Goal: Task Accomplishment & Management: Use online tool/utility

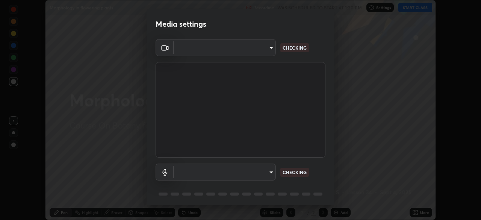
scroll to position [220, 481]
type input "f7a3972b1aa4ccc2bb278f1e0e3147348a18408e8ce32c2dd239d99c5c07823a"
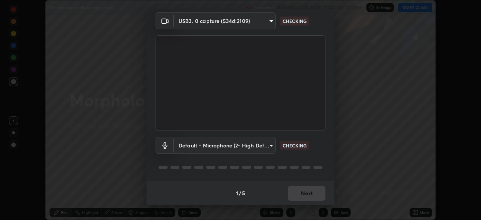
click at [225, 146] on body "Erase all Morphology in flowering plants Recording WAS SCHEDULED TO START AT 1:…" at bounding box center [240, 110] width 481 height 220
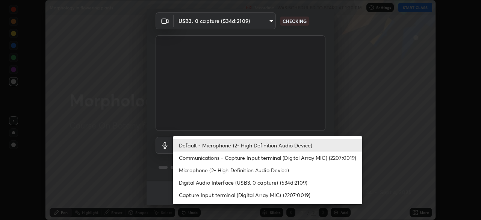
click at [231, 159] on li "Communications - Capture Input terminal (Digital Array MIC) (2207:0019)" at bounding box center [267, 157] width 189 height 12
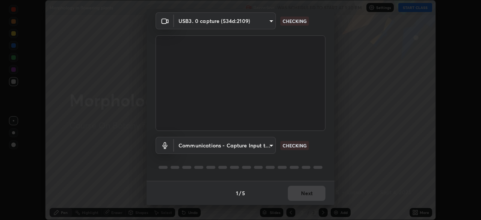
click at [226, 145] on body "Erase all Morphology in flowering plants Recording WAS SCHEDULED TO START AT 1:…" at bounding box center [240, 110] width 481 height 220
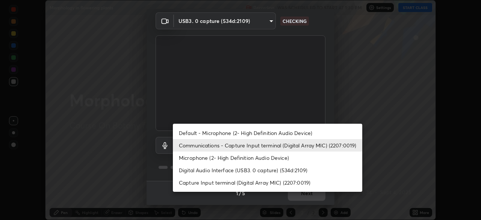
click at [233, 131] on li "Default - Microphone (2- High Definition Audio Device)" at bounding box center [267, 133] width 189 height 12
type input "default"
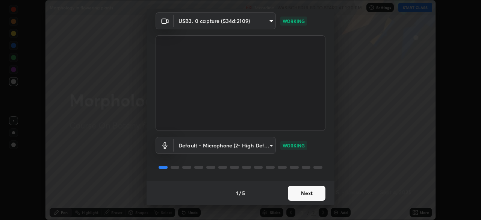
click at [311, 199] on button "Next" at bounding box center [307, 192] width 38 height 15
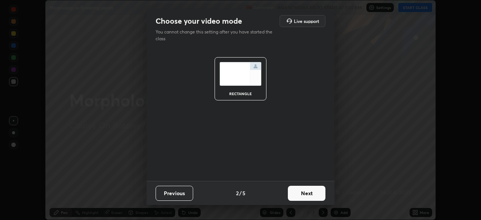
scroll to position [0, 0]
click at [312, 198] on button "Next" at bounding box center [307, 192] width 38 height 15
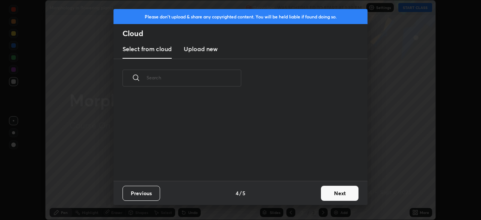
click at [333, 196] on button "Next" at bounding box center [340, 192] width 38 height 15
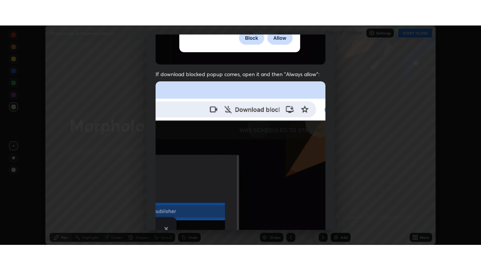
scroll to position [180, 0]
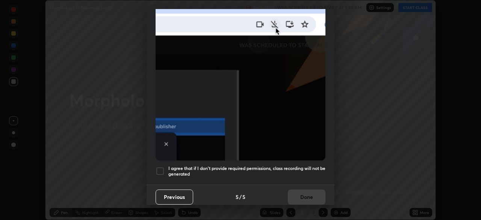
click at [178, 171] on h5 "I agree that if I don't provide required permissions, class recording will not …" at bounding box center [246, 171] width 157 height 12
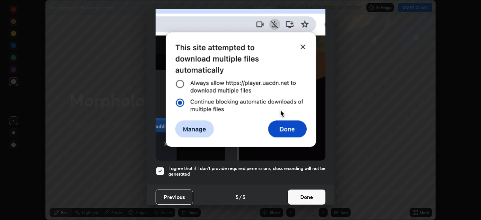
click at [307, 194] on button "Done" at bounding box center [307, 196] width 38 height 15
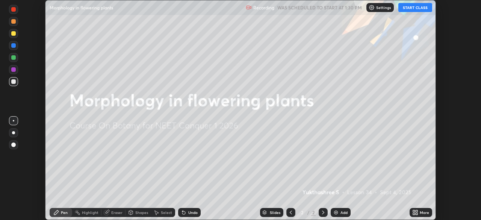
click at [416, 7] on button "START CLASS" at bounding box center [415, 7] width 34 height 9
click at [419, 212] on div "More" at bounding box center [423, 212] width 9 height 4
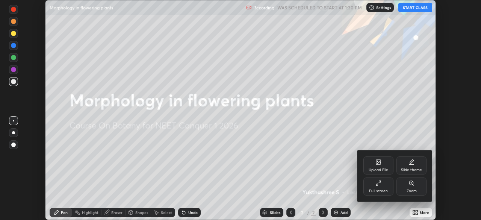
click at [381, 183] on div "Full screen" at bounding box center [378, 186] width 30 height 18
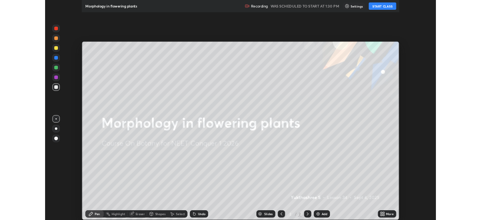
scroll to position [270, 481]
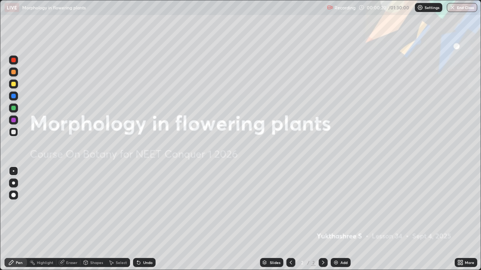
click at [461, 219] on icon at bounding box center [461, 264] width 2 height 2
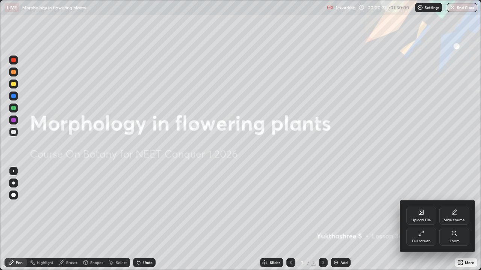
click at [454, 212] on icon at bounding box center [454, 212] width 4 height 4
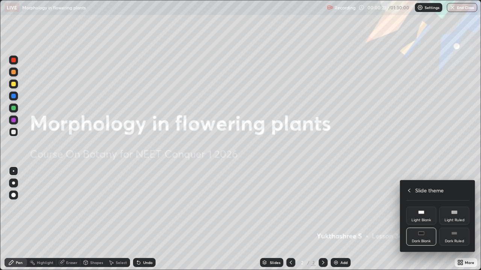
click at [457, 219] on div "Dark Ruled" at bounding box center [454, 237] width 30 height 18
click at [384, 219] on div at bounding box center [240, 135] width 481 height 270
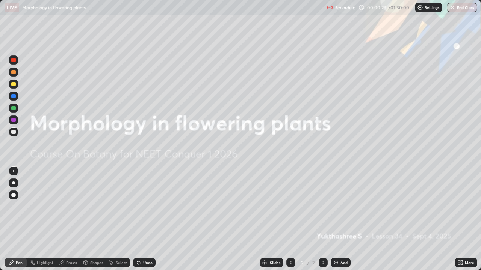
click at [342, 219] on div "Add" at bounding box center [340, 262] width 20 height 9
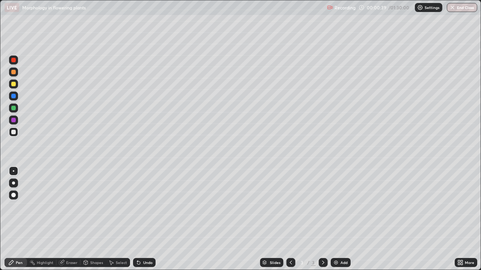
click at [13, 72] on div at bounding box center [13, 72] width 5 height 5
click at [13, 84] on div at bounding box center [13, 84] width 5 height 5
click at [13, 108] on div at bounding box center [13, 108] width 5 height 5
click at [14, 84] on div at bounding box center [13, 84] width 5 height 5
click at [141, 219] on div "Undo" at bounding box center [144, 262] width 23 height 9
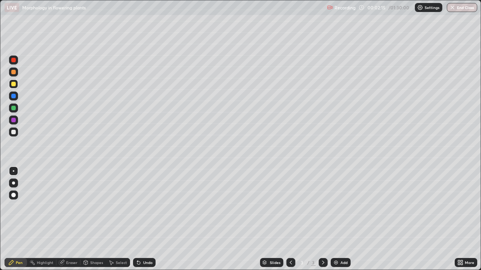
click at [142, 219] on div "Undo" at bounding box center [144, 262] width 23 height 9
click at [146, 219] on div "Undo" at bounding box center [147, 263] width 9 height 4
click at [143, 219] on div "Undo" at bounding box center [147, 263] width 9 height 4
click at [145, 219] on div "Undo" at bounding box center [144, 262] width 23 height 9
click at [15, 109] on div at bounding box center [13, 108] width 5 height 5
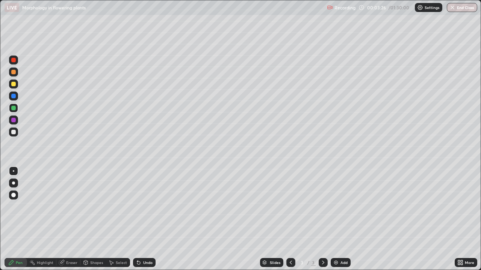
click at [69, 219] on div "Eraser" at bounding box center [71, 263] width 11 height 4
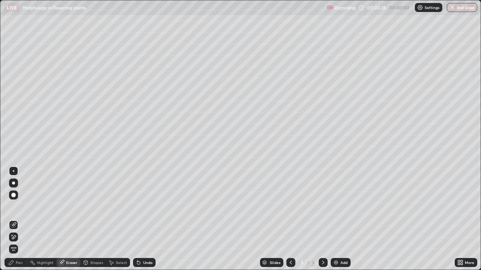
click at [15, 219] on div "Pen" at bounding box center [16, 262] width 23 height 9
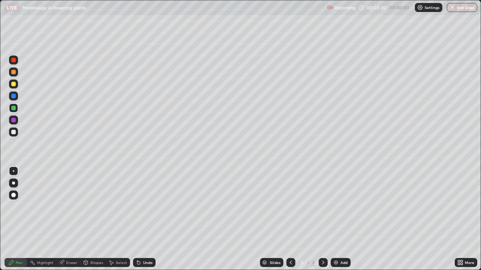
click at [142, 219] on div "Undo" at bounding box center [144, 262] width 23 height 9
click at [14, 83] on div at bounding box center [13, 84] width 5 height 5
click at [14, 108] on div at bounding box center [13, 108] width 5 height 5
click at [144, 219] on div "Undo" at bounding box center [147, 263] width 9 height 4
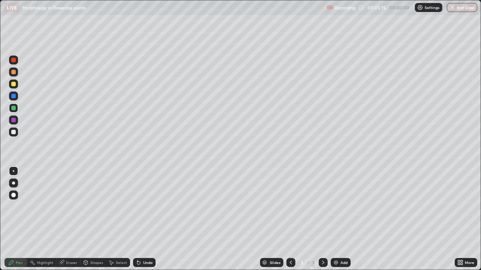
click at [458, 219] on icon at bounding box center [459, 264] width 2 height 2
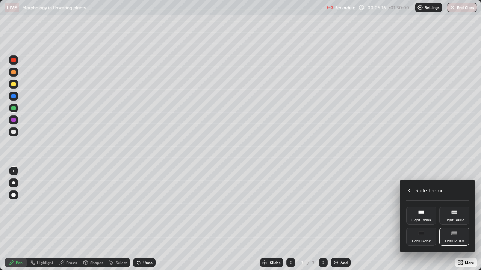
click at [409, 190] on icon at bounding box center [409, 191] width 6 height 6
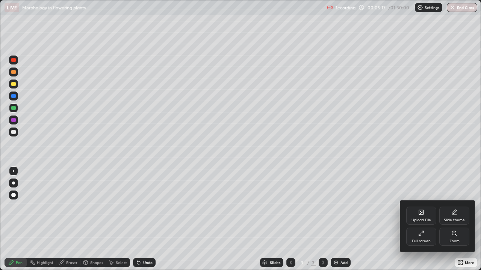
click at [418, 219] on icon at bounding box center [421, 234] width 6 height 6
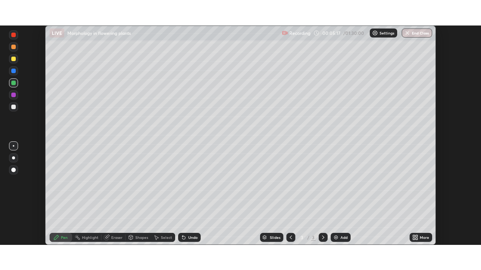
scroll to position [37324, 37063]
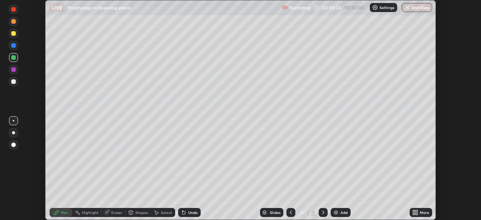
click at [416, 211] on icon at bounding box center [416, 211] width 2 height 2
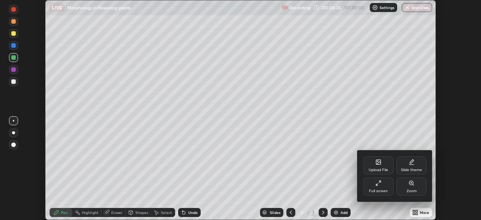
click at [375, 186] on div "Full screen" at bounding box center [378, 186] width 30 height 18
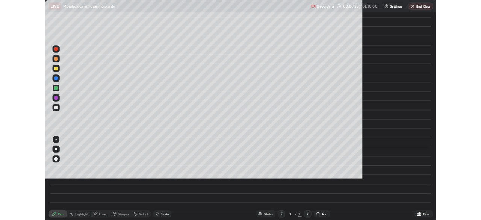
scroll to position [270, 481]
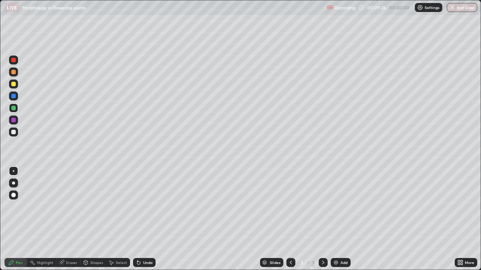
click at [92, 219] on div "Shapes" at bounding box center [96, 263] width 13 height 4
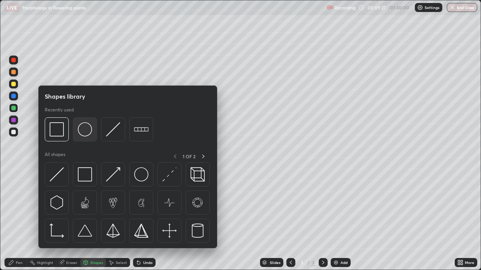
click at [87, 131] on img at bounding box center [85, 129] width 14 height 14
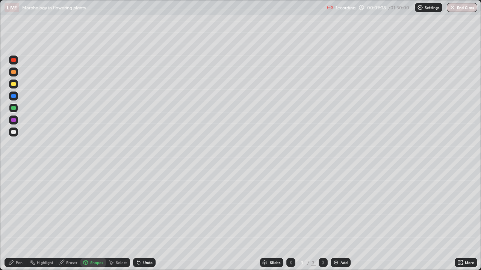
click at [14, 131] on div at bounding box center [13, 132] width 5 height 5
click at [70, 219] on div "Eraser" at bounding box center [68, 262] width 24 height 9
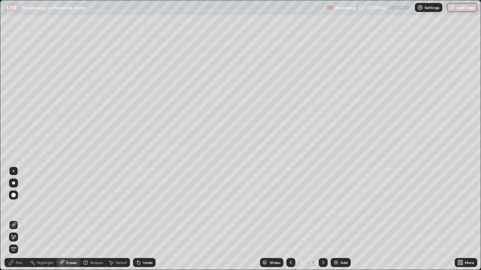
click at [17, 219] on div "Pen" at bounding box center [19, 263] width 7 height 4
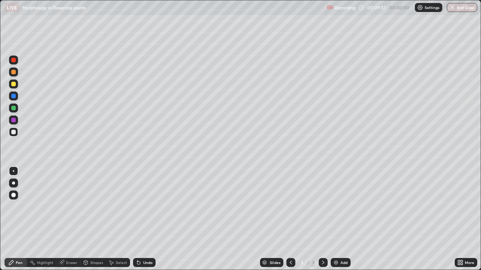
click at [68, 219] on div "Eraser" at bounding box center [71, 263] width 11 height 4
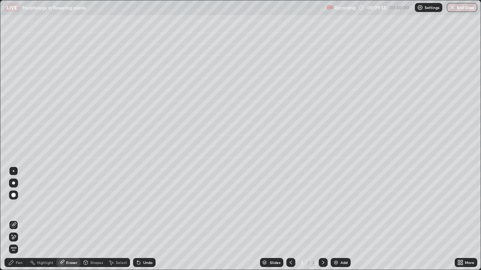
click at [15, 219] on icon at bounding box center [14, 237] width 6 height 6
click at [12, 219] on icon at bounding box center [11, 263] width 5 height 5
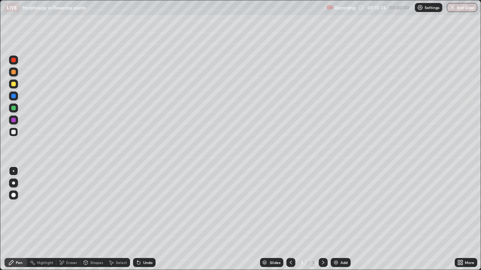
click at [140, 219] on icon at bounding box center [139, 263] width 6 height 6
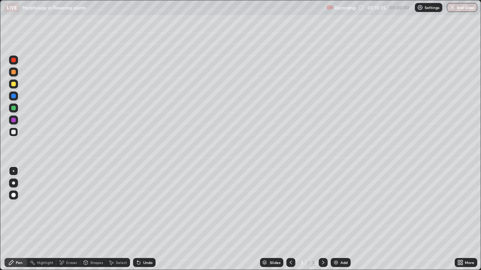
click at [140, 219] on icon at bounding box center [139, 263] width 6 height 6
click at [143, 219] on div "Undo" at bounding box center [147, 263] width 9 height 4
click at [140, 219] on icon at bounding box center [139, 263] width 6 height 6
click at [14, 60] on div at bounding box center [13, 60] width 5 height 5
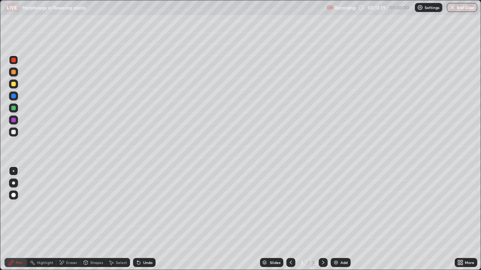
click at [146, 219] on div "Undo" at bounding box center [147, 263] width 9 height 4
click at [145, 219] on div "Undo" at bounding box center [147, 263] width 9 height 4
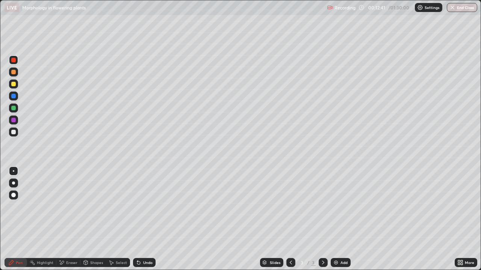
click at [146, 219] on div "Undo" at bounding box center [147, 263] width 9 height 4
click at [15, 60] on div at bounding box center [13, 60] width 5 height 5
click at [14, 120] on div at bounding box center [13, 120] width 5 height 5
click at [14, 106] on div at bounding box center [13, 108] width 5 height 5
click at [143, 219] on div "Undo" at bounding box center [147, 263] width 9 height 4
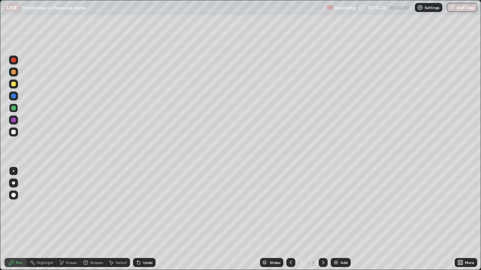
click at [143, 219] on div "Undo" at bounding box center [147, 263] width 9 height 4
click at [465, 219] on div "More" at bounding box center [465, 262] width 23 height 9
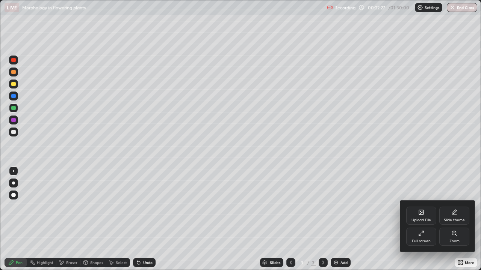
click at [455, 216] on div "Slide theme" at bounding box center [454, 216] width 30 height 18
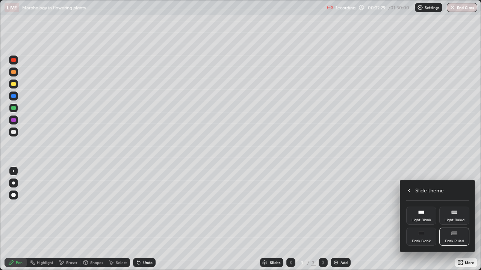
click at [410, 193] on icon at bounding box center [409, 191] width 6 height 6
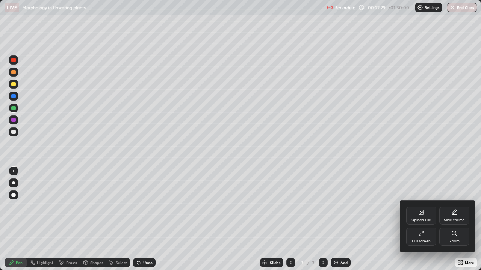
click at [423, 219] on div "Full screen" at bounding box center [421, 237] width 30 height 18
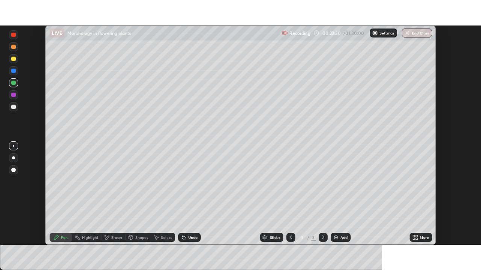
scroll to position [37324, 37063]
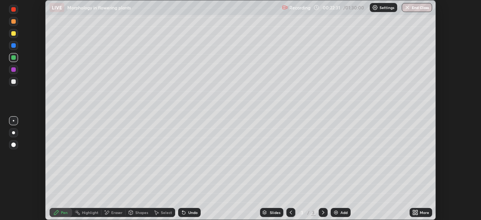
click at [416, 214] on icon at bounding box center [416, 213] width 2 height 2
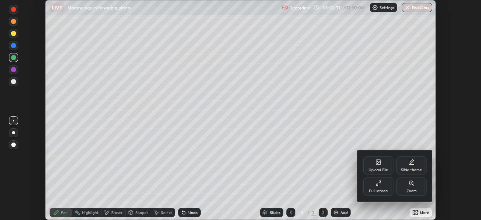
click at [384, 194] on div "Full screen" at bounding box center [378, 186] width 30 height 18
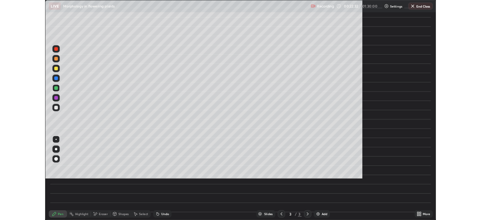
scroll to position [270, 481]
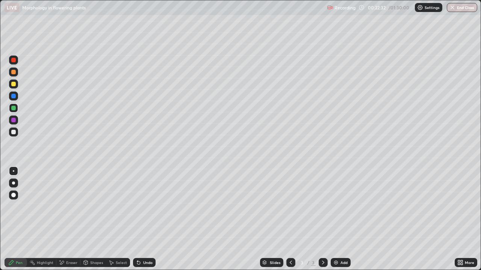
click at [344, 219] on div "Add" at bounding box center [343, 263] width 7 height 4
click at [12, 131] on div at bounding box center [13, 132] width 5 height 5
click at [13, 72] on div at bounding box center [13, 72] width 5 height 5
click at [14, 84] on div at bounding box center [13, 84] width 5 height 5
click at [15, 98] on div at bounding box center [13, 96] width 9 height 9
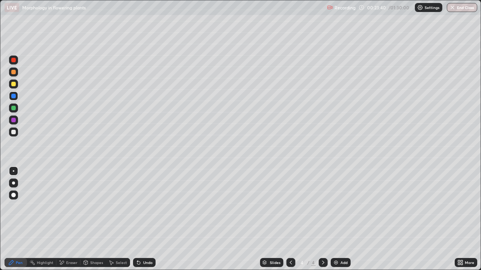
click at [14, 110] on div at bounding box center [13, 108] width 5 height 5
click at [141, 219] on div "Undo" at bounding box center [144, 262] width 23 height 9
click at [144, 219] on div "Undo" at bounding box center [144, 262] width 23 height 9
click at [145, 219] on div "Undo" at bounding box center [144, 262] width 23 height 9
click at [14, 85] on div at bounding box center [13, 84] width 5 height 5
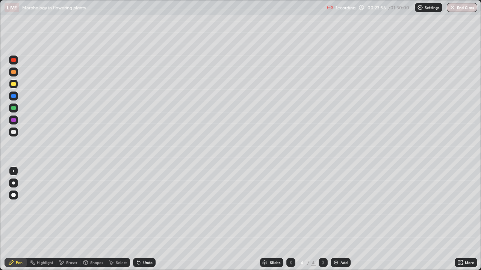
click at [14, 131] on div at bounding box center [13, 132] width 5 height 5
click at [14, 86] on div at bounding box center [13, 84] width 5 height 5
click at [14, 110] on div at bounding box center [13, 108] width 5 height 5
click at [15, 84] on div at bounding box center [13, 84] width 5 height 5
click at [13, 130] on div at bounding box center [13, 132] width 5 height 5
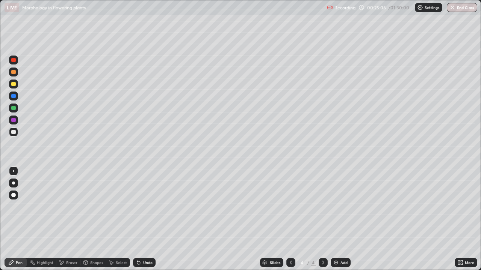
click at [466, 219] on div "More" at bounding box center [465, 262] width 23 height 9
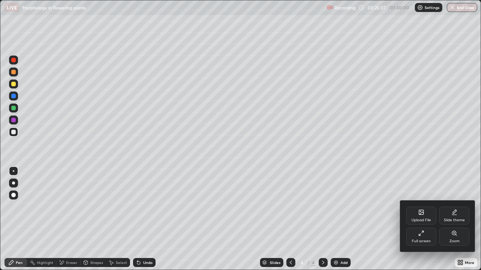
click at [426, 219] on div "Full screen" at bounding box center [421, 237] width 30 height 18
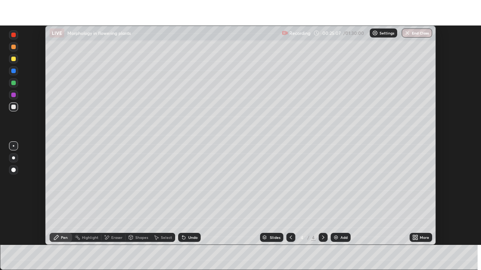
scroll to position [37324, 37063]
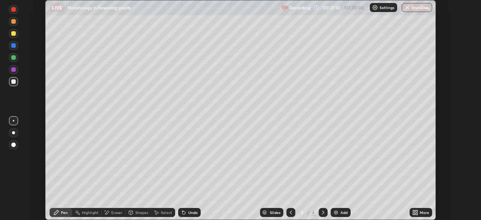
click at [420, 212] on div "More" at bounding box center [423, 212] width 9 height 4
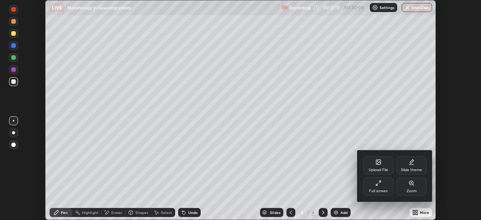
click at [379, 185] on icon at bounding box center [378, 183] width 6 height 6
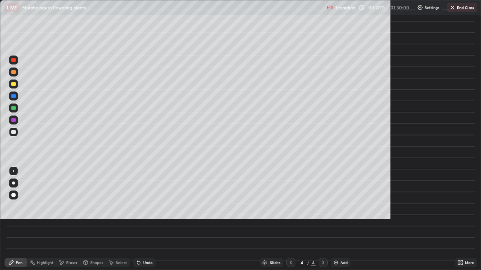
scroll to position [270, 481]
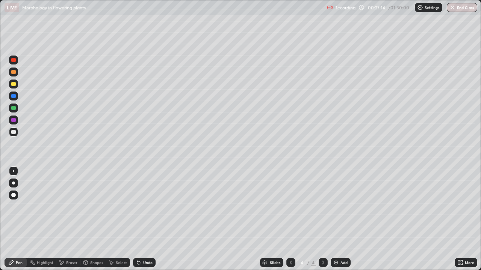
click at [12, 84] on div at bounding box center [13, 84] width 5 height 5
click at [14, 107] on div at bounding box center [13, 108] width 5 height 5
click at [14, 132] on div at bounding box center [13, 132] width 5 height 5
click at [16, 107] on div at bounding box center [13, 108] width 9 height 9
click at [341, 219] on div "Add" at bounding box center [343, 263] width 7 height 4
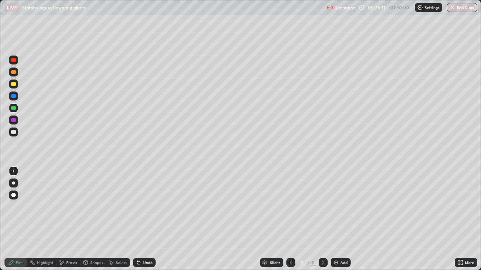
click at [85, 219] on icon at bounding box center [86, 262] width 4 height 1
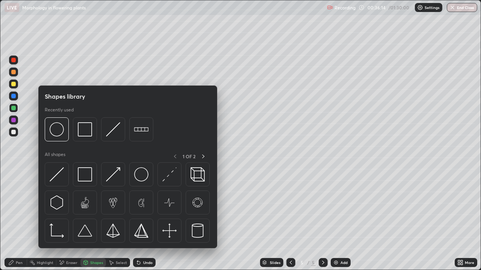
click at [288, 219] on icon at bounding box center [291, 263] width 6 height 6
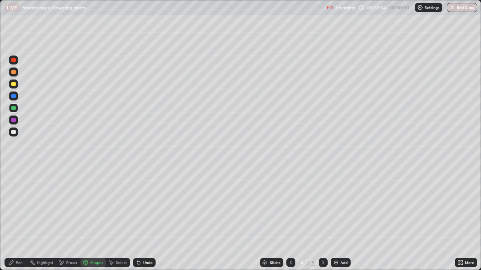
click at [321, 219] on icon at bounding box center [323, 263] width 6 height 6
click at [14, 134] on div at bounding box center [13, 132] width 5 height 5
click at [65, 219] on div "Eraser" at bounding box center [68, 262] width 24 height 9
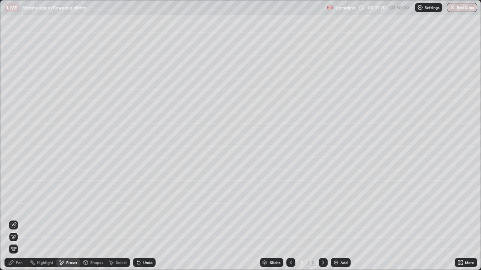
click at [14, 219] on icon at bounding box center [14, 225] width 4 height 4
click at [13, 219] on icon at bounding box center [11, 263] width 6 height 6
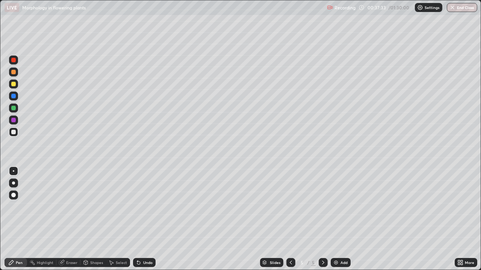
click at [66, 219] on div "Eraser" at bounding box center [71, 263] width 11 height 4
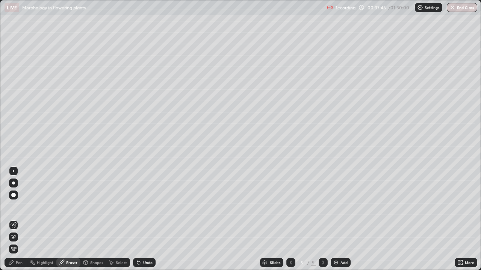
click at [18, 219] on div "Pen" at bounding box center [19, 263] width 7 height 4
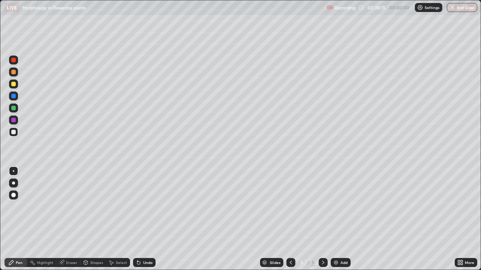
click at [143, 219] on div "Undo" at bounding box center [147, 263] width 9 height 4
click at [145, 219] on div "Undo" at bounding box center [147, 263] width 9 height 4
click at [137, 219] on icon at bounding box center [137, 261] width 1 height 1
click at [90, 219] on div "Shapes" at bounding box center [96, 263] width 13 height 4
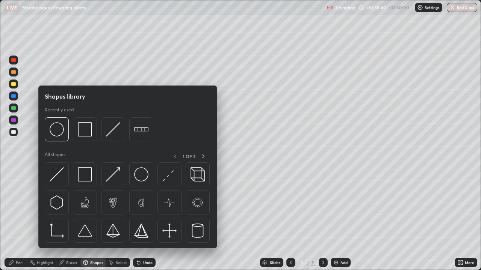
click at [70, 219] on div "Eraser" at bounding box center [71, 263] width 11 height 4
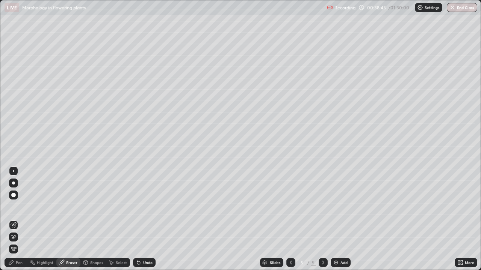
click at [18, 219] on div "Pen" at bounding box center [19, 263] width 7 height 4
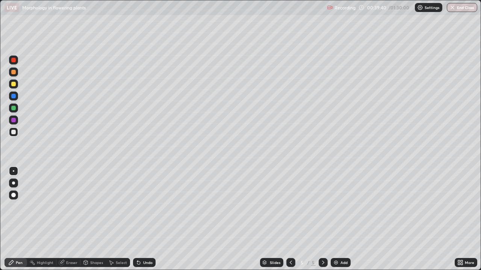
click at [147, 219] on div "Undo" at bounding box center [144, 262] width 23 height 9
click at [74, 219] on div "Eraser" at bounding box center [71, 263] width 11 height 4
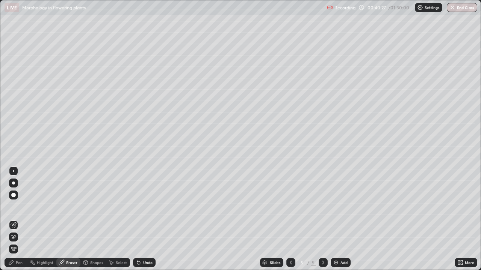
click at [14, 219] on icon at bounding box center [14, 237] width 4 height 4
click at [144, 219] on div "Undo" at bounding box center [144, 262] width 23 height 9
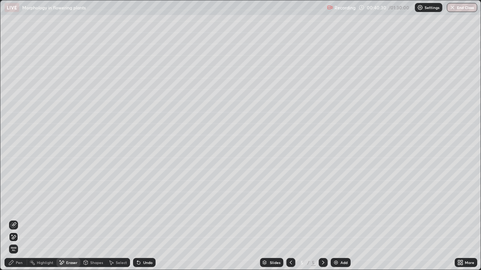
click at [144, 219] on div "Undo" at bounding box center [144, 262] width 23 height 9
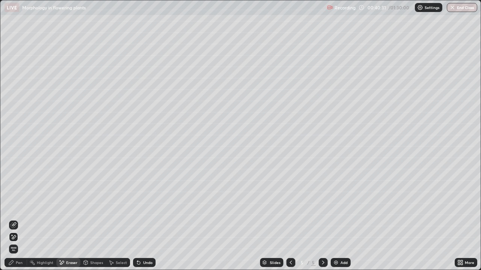
click at [144, 219] on div "Undo" at bounding box center [144, 262] width 23 height 9
click at [144, 219] on div "Undo" at bounding box center [147, 263] width 9 height 4
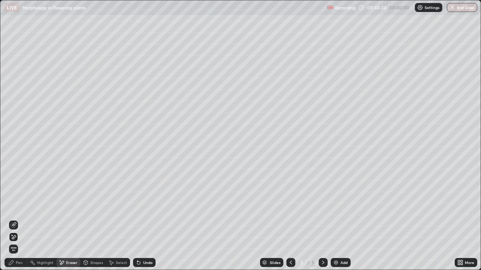
click at [17, 219] on div "Pen" at bounding box center [19, 263] width 7 height 4
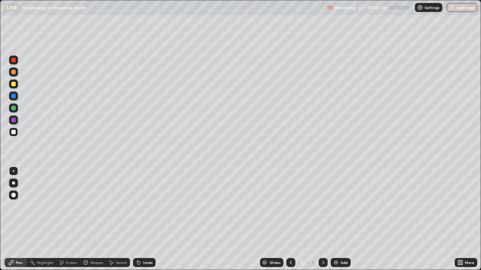
click at [13, 60] on div at bounding box center [13, 60] width 5 height 5
click at [464, 219] on div "More" at bounding box center [465, 262] width 23 height 9
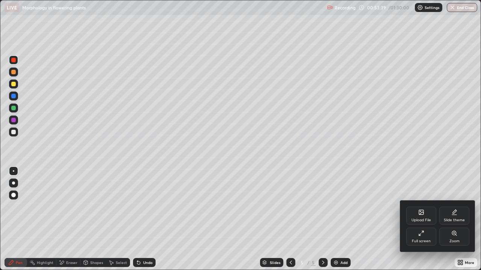
click at [453, 216] on div "Slide theme" at bounding box center [454, 216] width 30 height 18
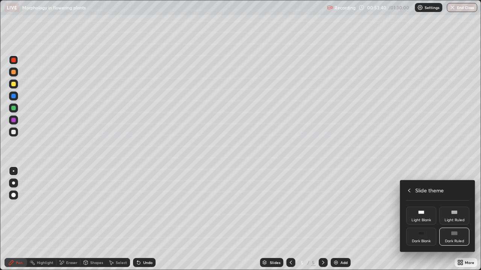
click at [451, 219] on icon at bounding box center [454, 234] width 6 height 6
click at [342, 219] on div at bounding box center [240, 135] width 481 height 270
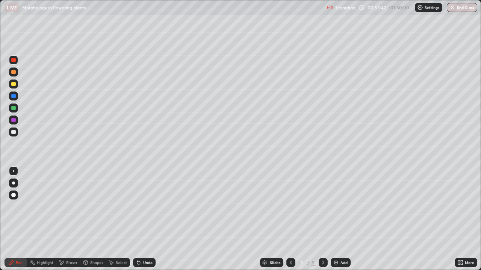
click at [341, 219] on div "Add" at bounding box center [343, 263] width 7 height 4
click at [17, 128] on div at bounding box center [13, 132] width 9 height 12
click at [14, 60] on div at bounding box center [13, 60] width 5 height 5
click at [13, 72] on div at bounding box center [13, 72] width 5 height 5
click at [12, 85] on div at bounding box center [13, 84] width 5 height 5
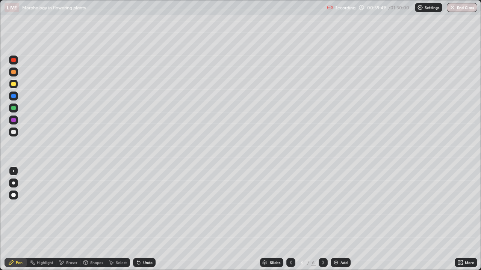
click at [12, 130] on div at bounding box center [13, 132] width 5 height 5
click at [15, 108] on div at bounding box center [13, 108] width 5 height 5
click at [15, 121] on div at bounding box center [13, 120] width 5 height 5
click at [339, 219] on div "Add" at bounding box center [340, 262] width 20 height 9
click at [13, 132] on div at bounding box center [13, 132] width 5 height 5
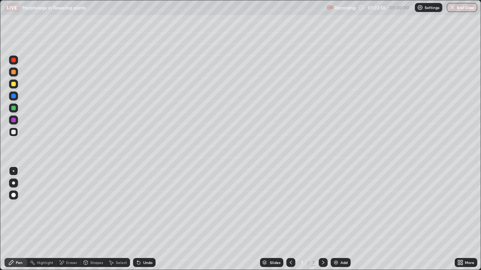
click at [143, 219] on div "Undo" at bounding box center [147, 263] width 9 height 4
click at [144, 219] on div "Undo" at bounding box center [144, 262] width 23 height 9
click at [12, 72] on div at bounding box center [13, 72] width 5 height 5
click at [16, 83] on div at bounding box center [13, 84] width 9 height 9
click at [13, 97] on div at bounding box center [13, 96] width 5 height 5
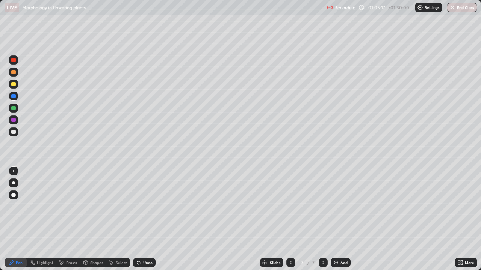
click at [12, 109] on div at bounding box center [13, 108] width 5 height 5
click at [66, 219] on div "Eraser" at bounding box center [68, 262] width 24 height 9
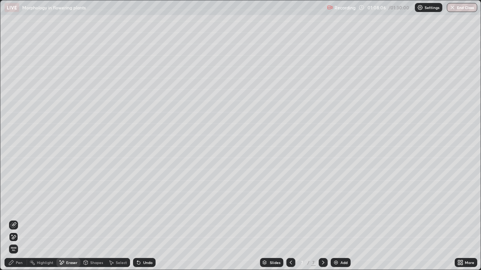
click at [18, 219] on div "Pen" at bounding box center [16, 262] width 23 height 9
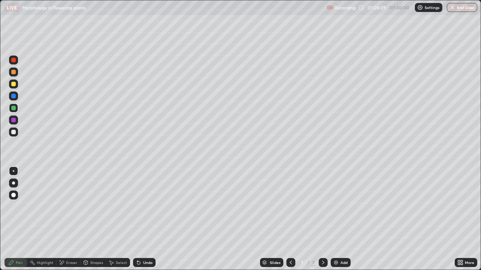
click at [14, 86] on div at bounding box center [13, 84] width 5 height 5
click at [13, 70] on div at bounding box center [13, 72] width 5 height 5
click at [14, 119] on div at bounding box center [13, 120] width 5 height 5
click at [12, 109] on div at bounding box center [13, 108] width 5 height 5
click at [14, 60] on div at bounding box center [13, 60] width 5 height 5
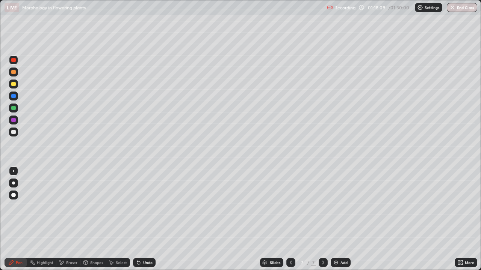
click at [458, 10] on button "End Class" at bounding box center [461, 7] width 30 height 9
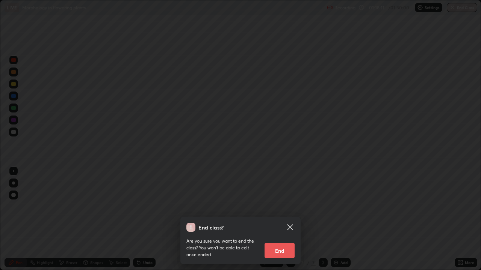
click at [284, 219] on button "End" at bounding box center [279, 250] width 30 height 15
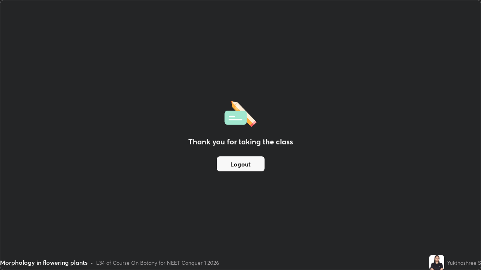
click at [235, 169] on button "Logout" at bounding box center [241, 164] width 48 height 15
click at [244, 171] on button "Logout" at bounding box center [241, 164] width 48 height 15
